Goal: Transaction & Acquisition: Purchase product/service

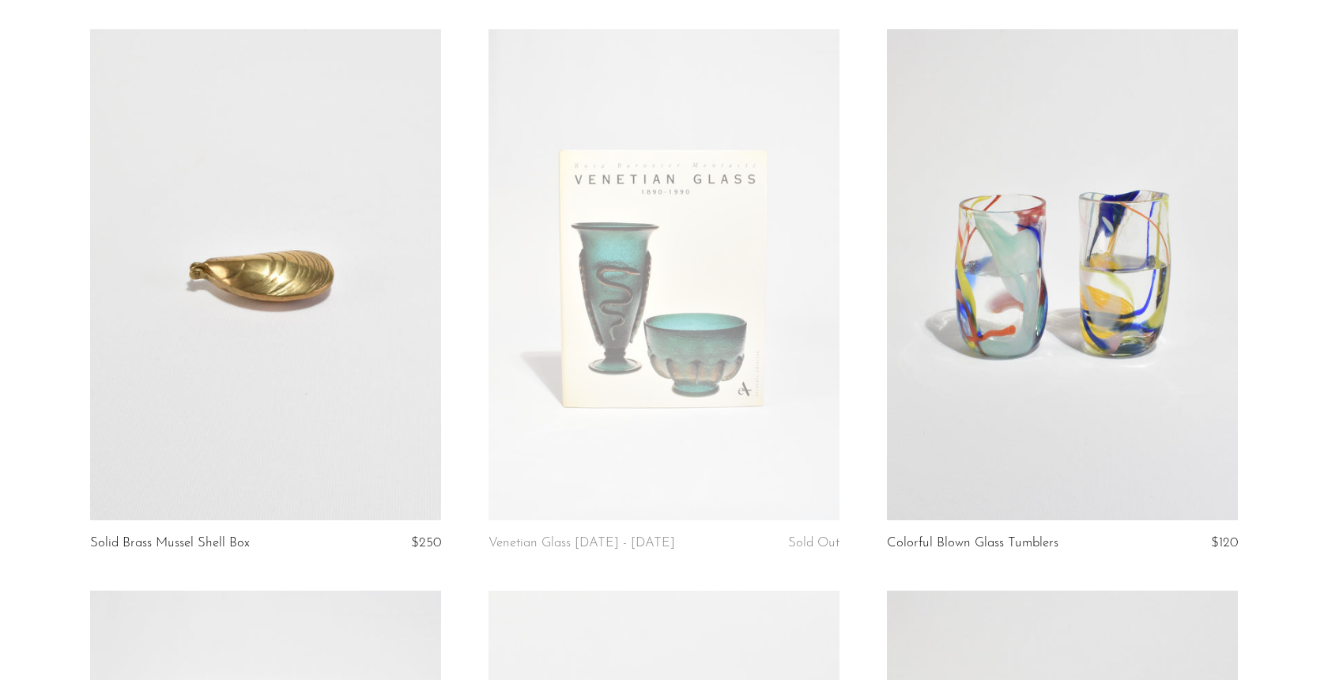
scroll to position [673, 0]
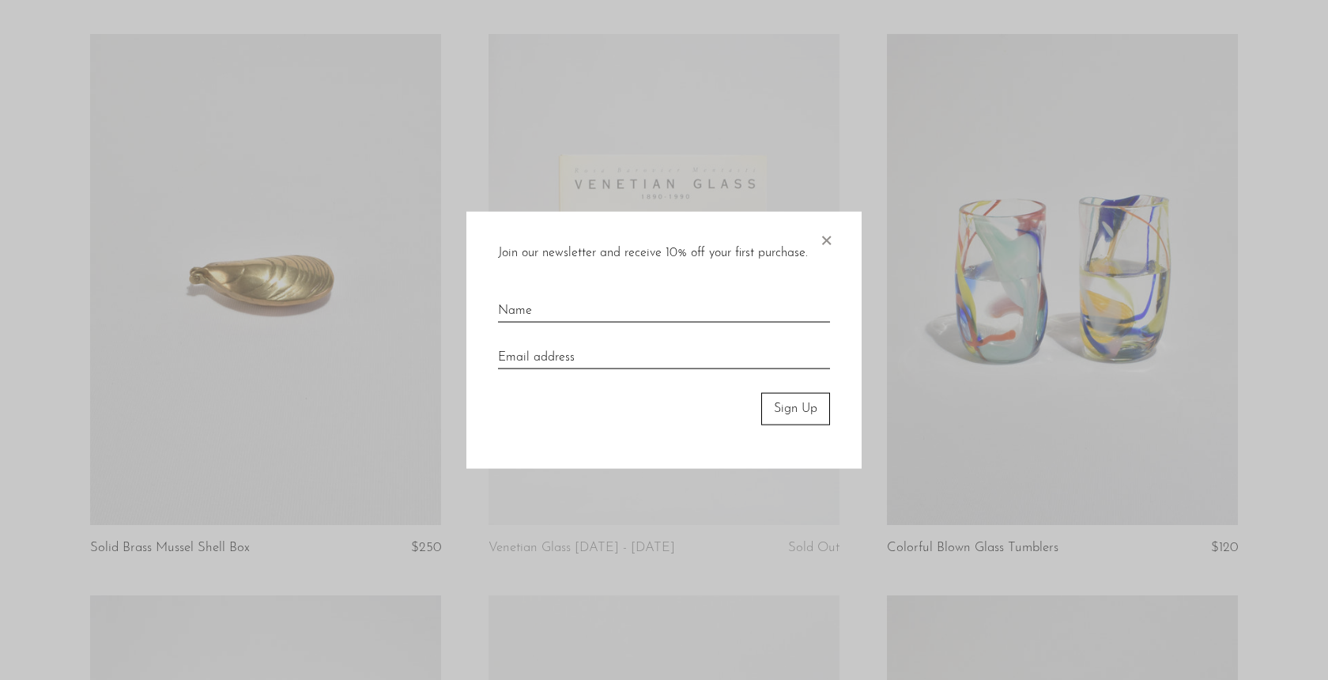
click at [828, 242] on span "×" at bounding box center [826, 237] width 16 height 51
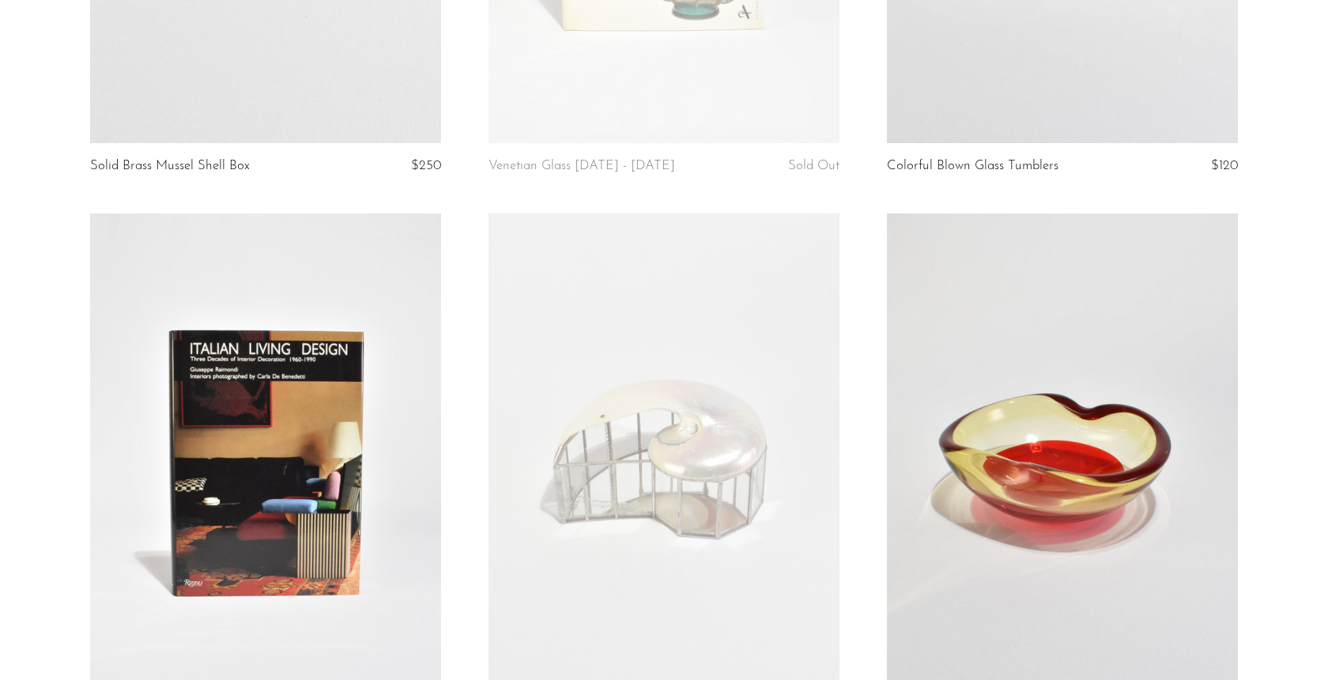
scroll to position [1183, 0]
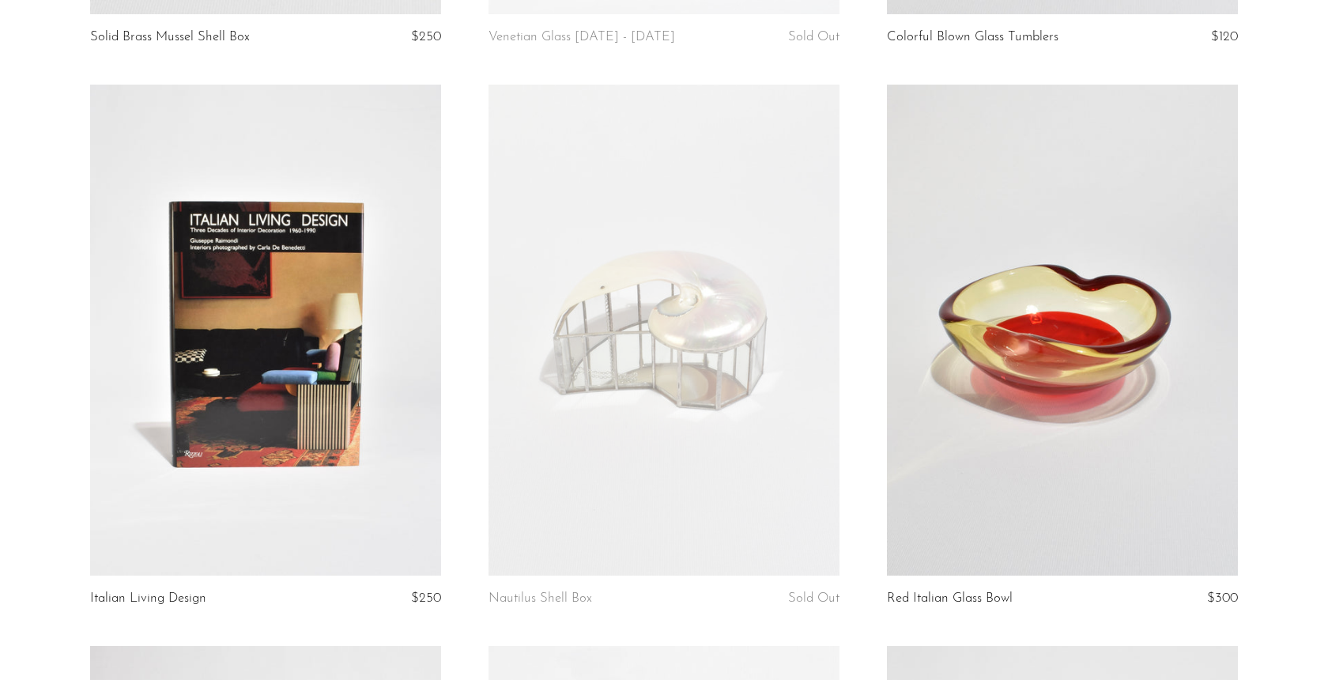
click at [68, 310] on article "Italian Living Design $250" at bounding box center [265, 365] width 398 height 561
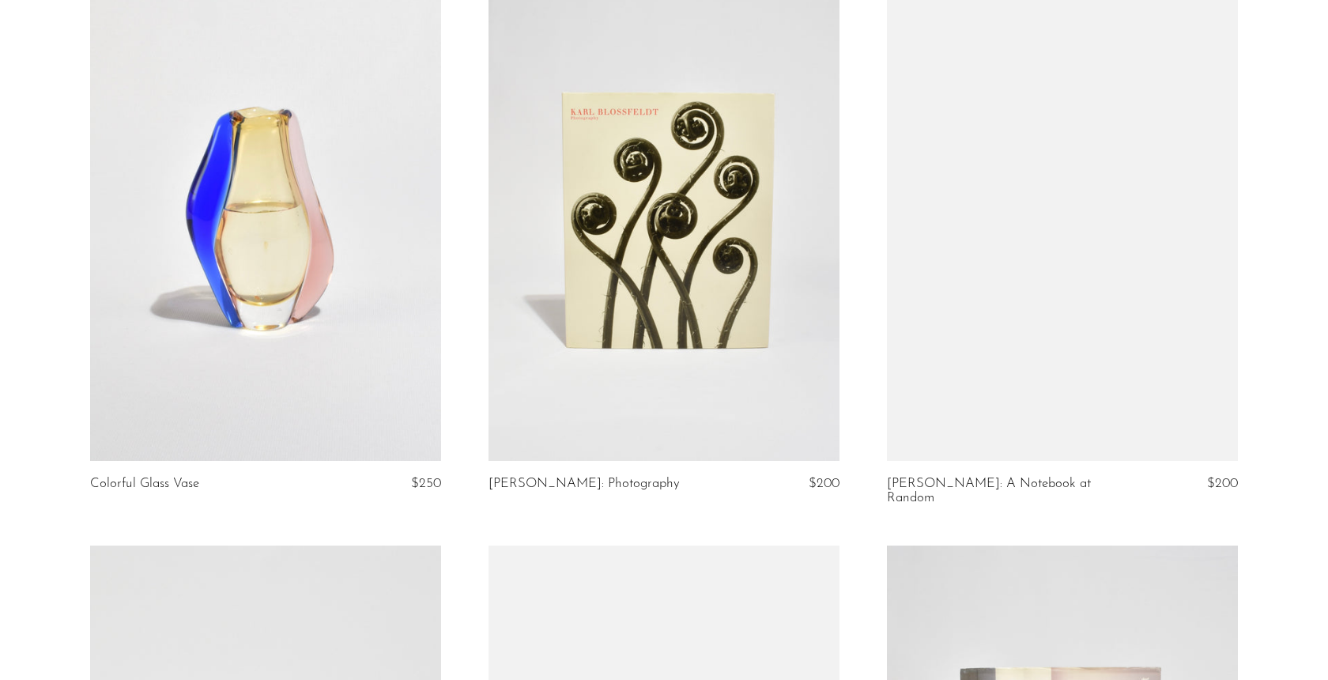
scroll to position [2436, 0]
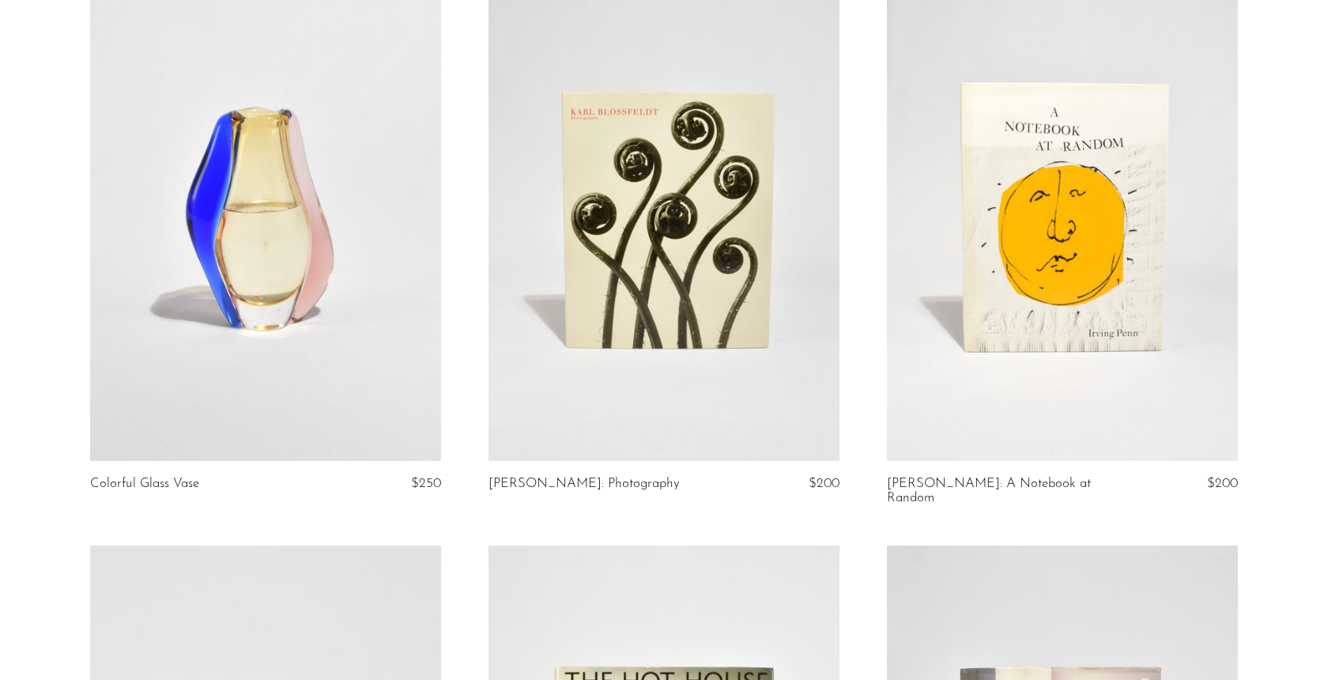
click at [610, 296] on link at bounding box center [664, 215] width 351 height 492
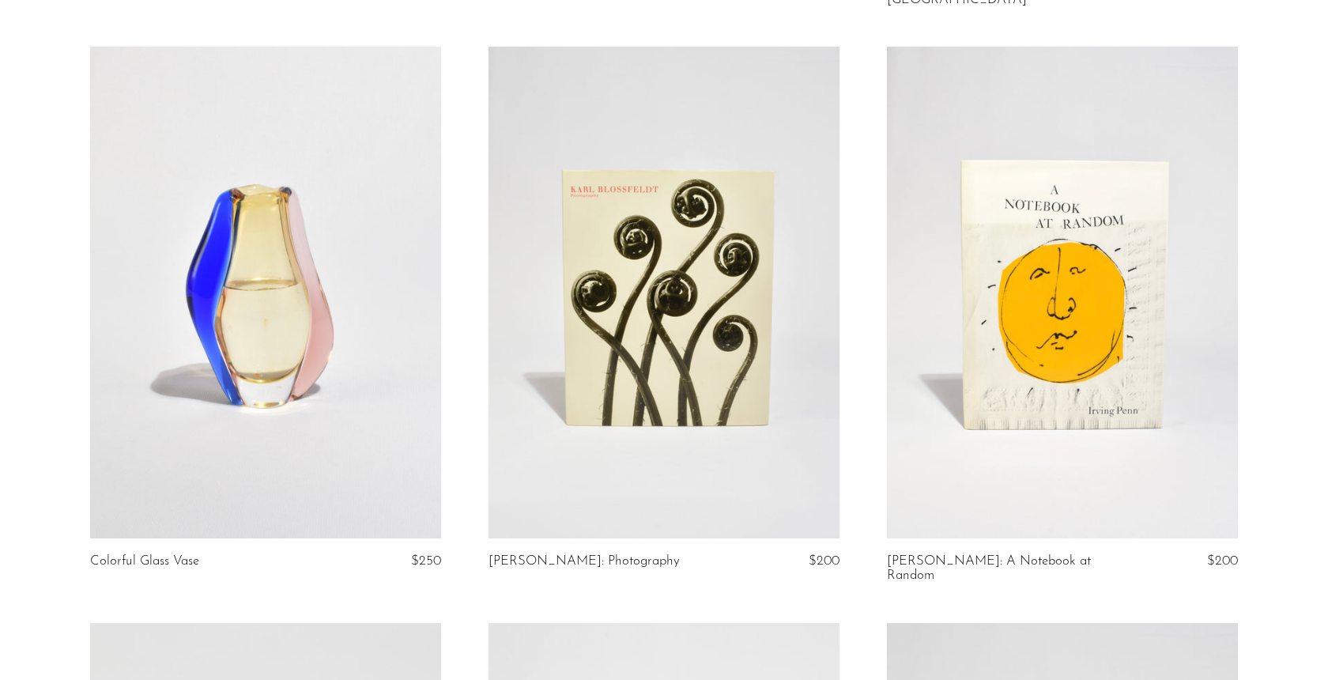
scroll to position [2116, 0]
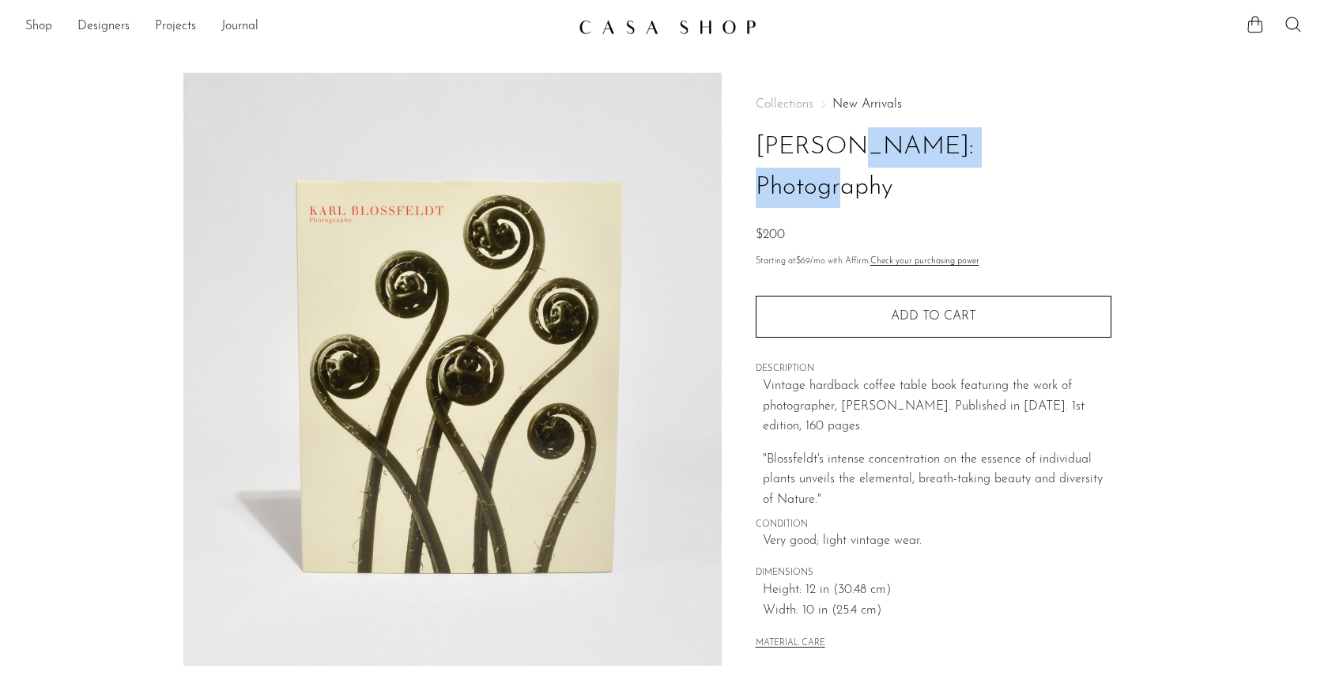
drag, startPoint x: 756, startPoint y: 146, endPoint x: 907, endPoint y: 152, distance: 151.1
click at [907, 152] on h1 "[PERSON_NAME]: Photography" at bounding box center [934, 167] width 356 height 81
copy h1 "[PERSON_NAME]"
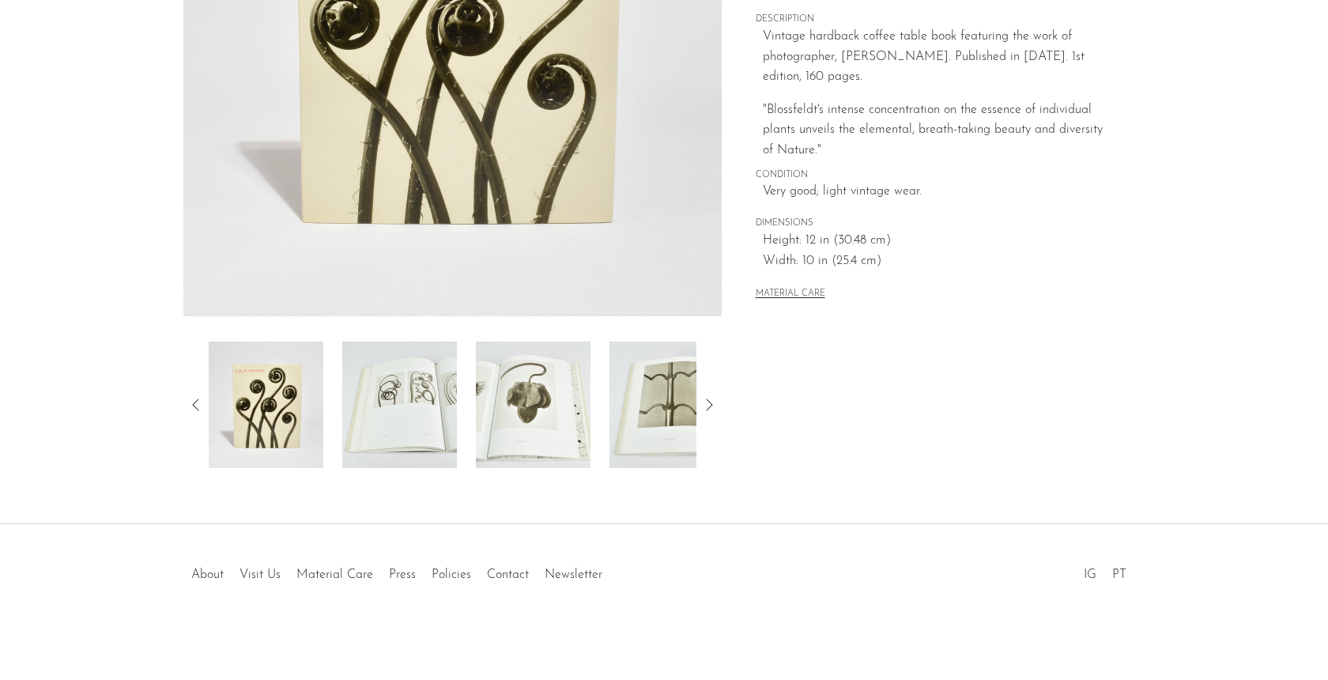
scroll to position [349, 0]
click at [422, 412] on img at bounding box center [399, 405] width 115 height 126
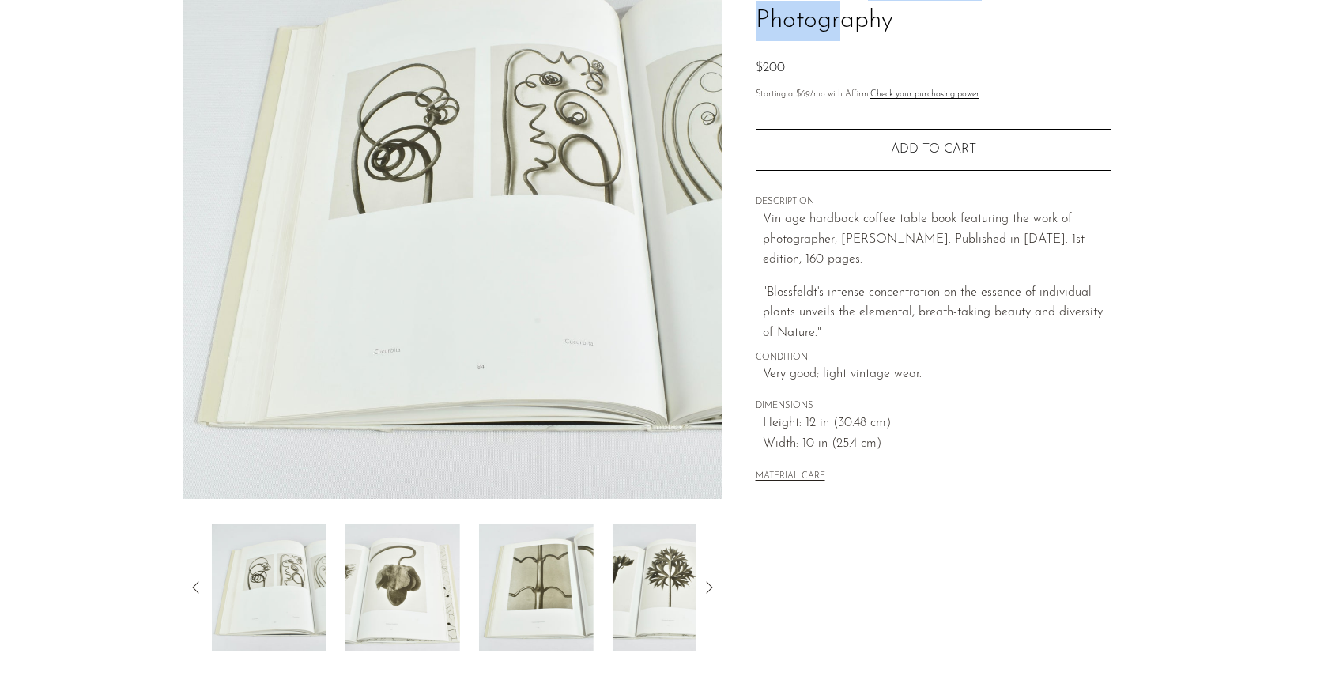
scroll to position [161, 0]
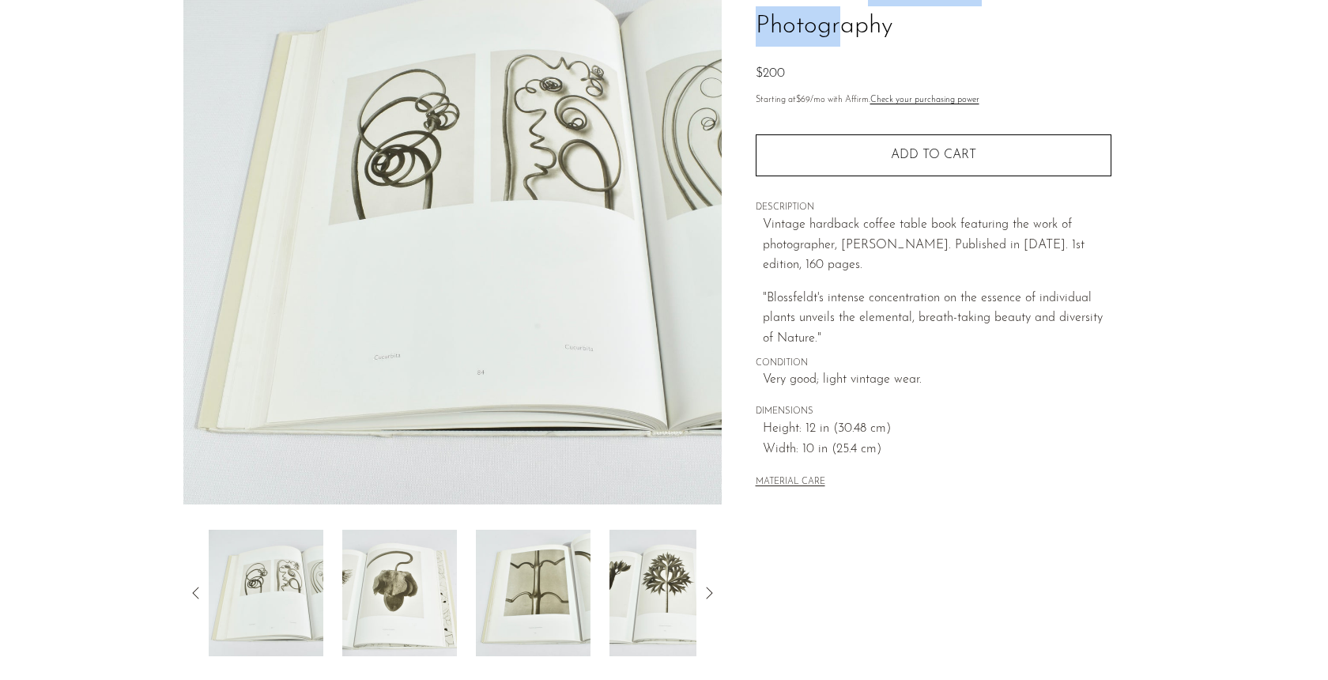
click at [540, 595] on img at bounding box center [533, 593] width 115 height 126
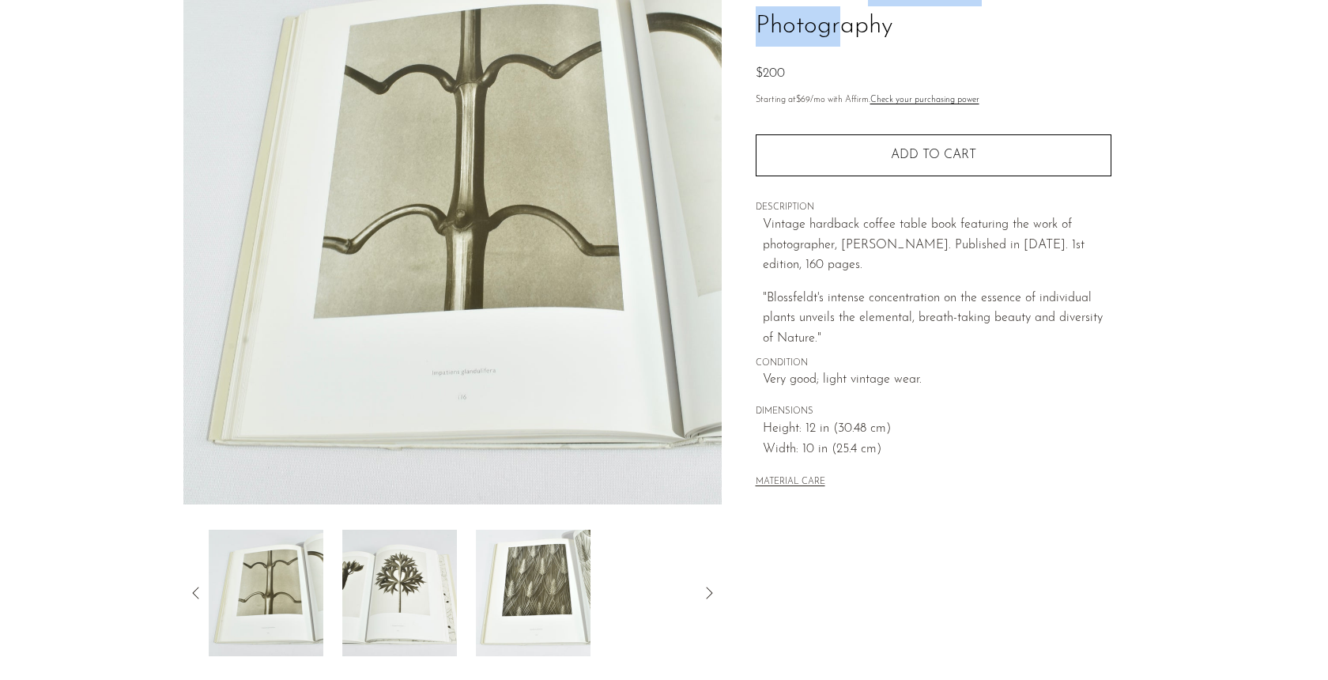
click at [405, 586] on img at bounding box center [399, 593] width 115 height 126
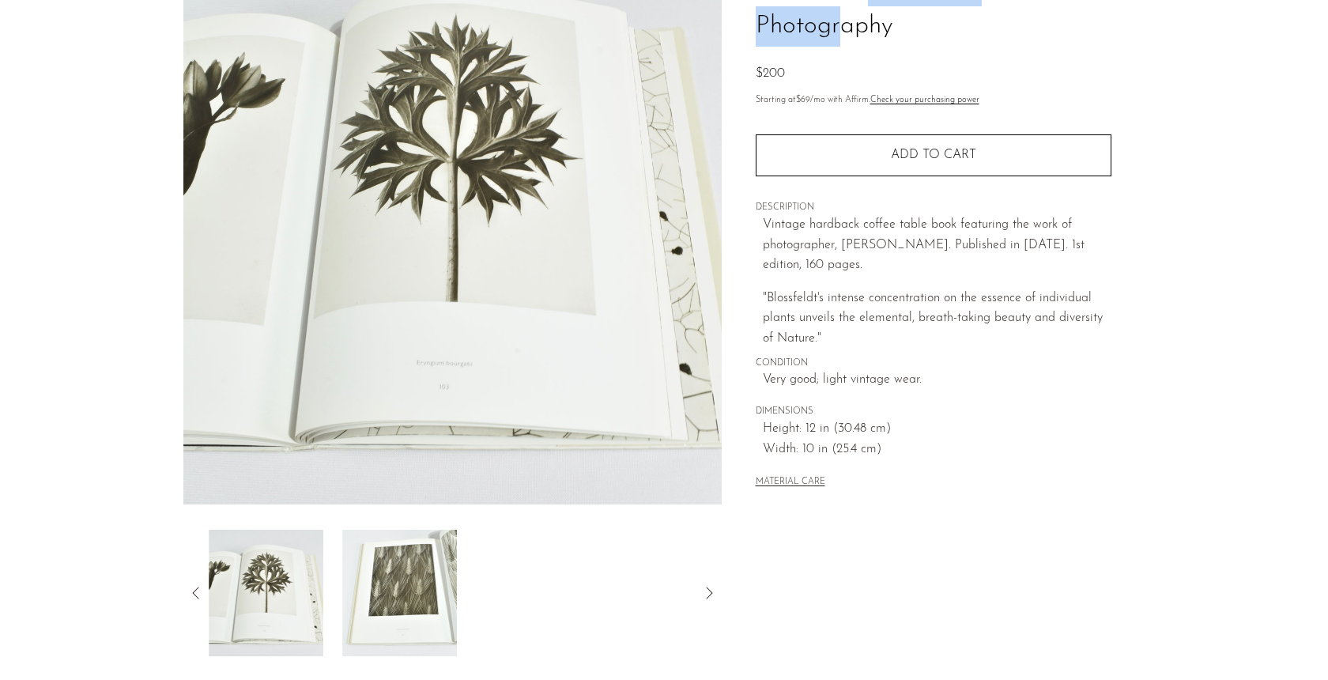
click at [378, 584] on img at bounding box center [399, 593] width 115 height 126
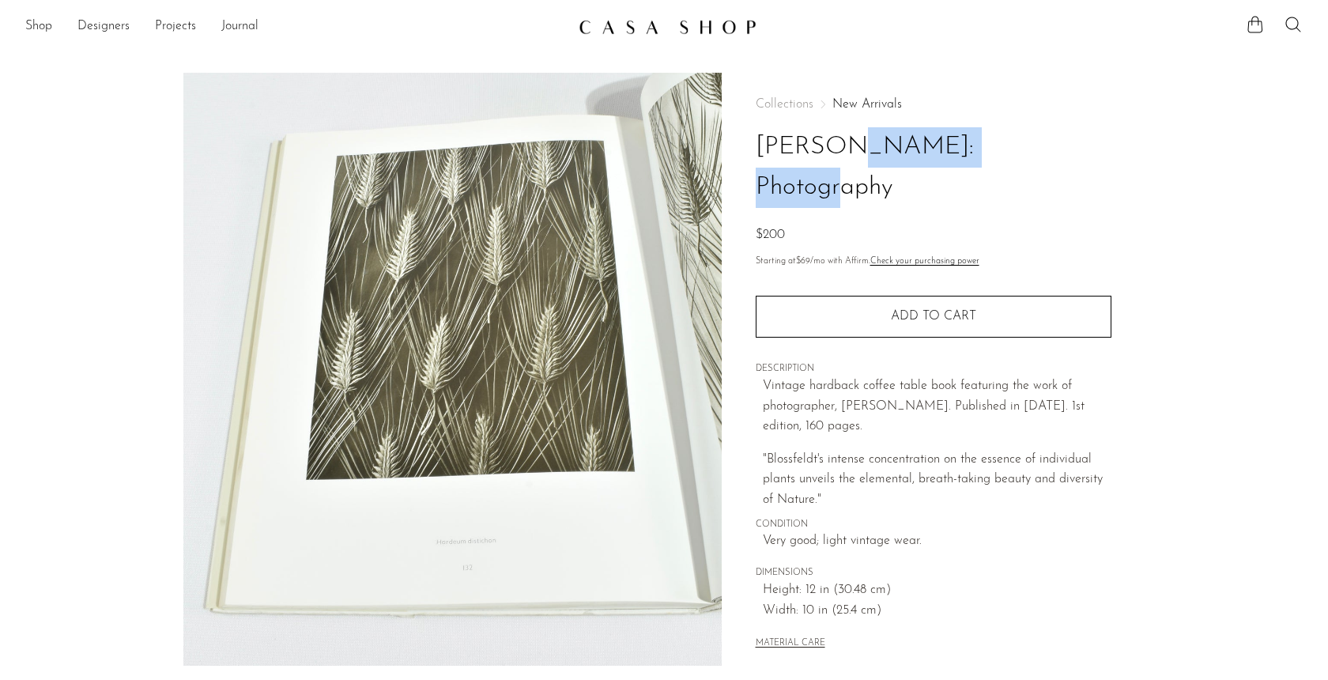
scroll to position [0, 0]
